Goal: Navigation & Orientation: Understand site structure

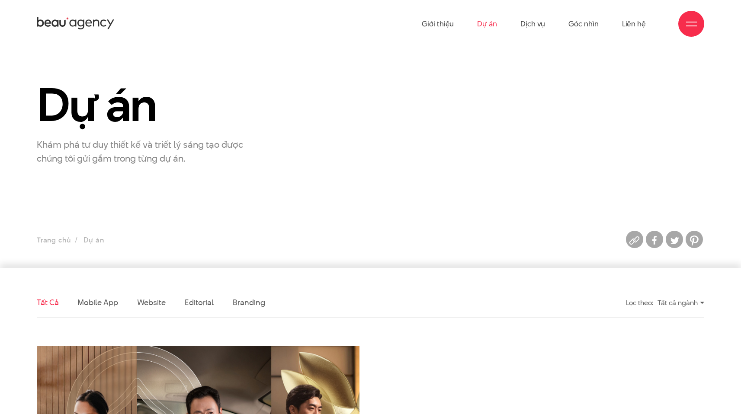
click at [47, 12] on div "Giới thiệu Dự án Dịch vụ Góc nhìn Liên hệ" at bounding box center [370, 24] width 667 height 48
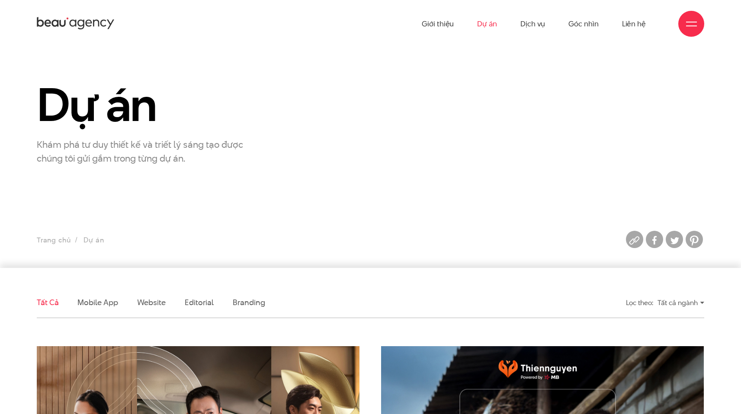
click at [60, 18] on icon at bounding box center [76, 23] width 78 height 15
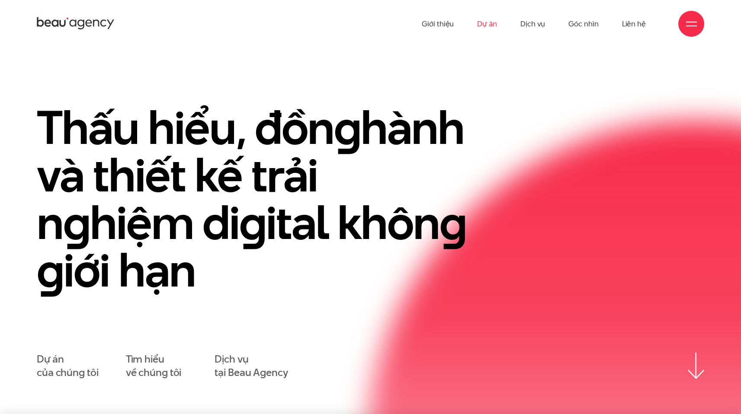
click at [489, 23] on link "Dự án" at bounding box center [487, 24] width 20 height 48
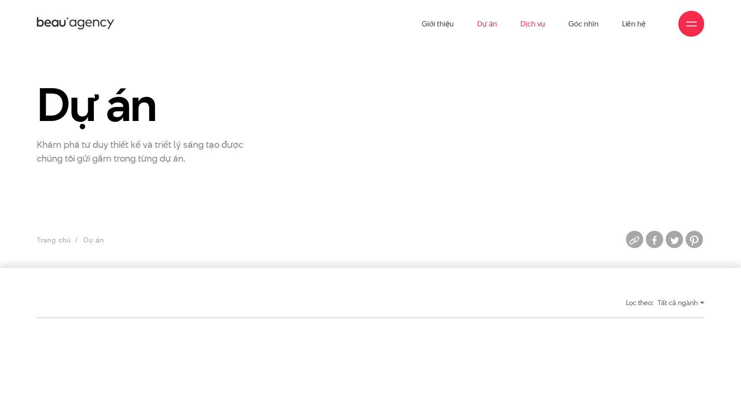
click at [539, 26] on link "Dịch vụ" at bounding box center [532, 24] width 25 height 48
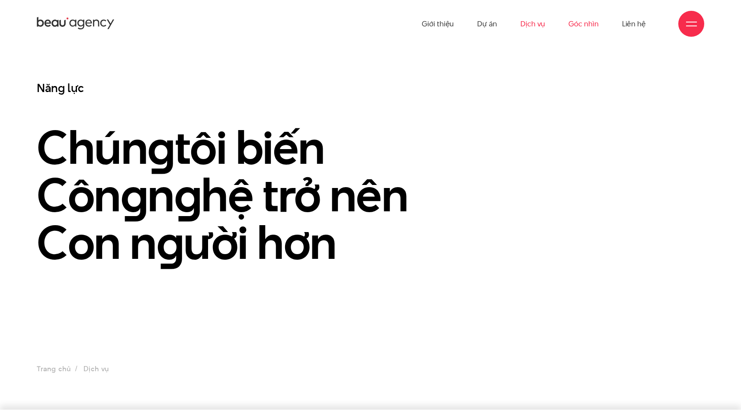
click at [573, 22] on link "Góc nhìn" at bounding box center [583, 24] width 30 height 48
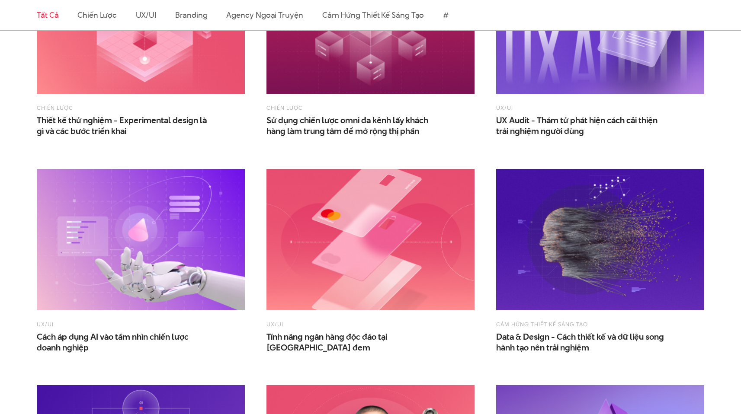
scroll to position [1049, 0]
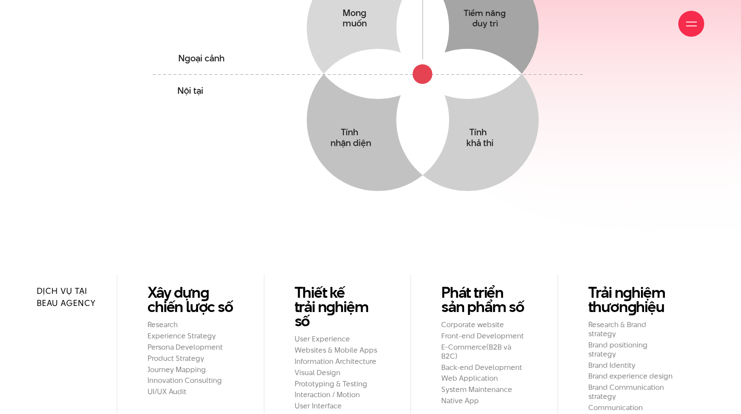
scroll to position [800, 0]
